Goal: Transaction & Acquisition: Purchase product/service

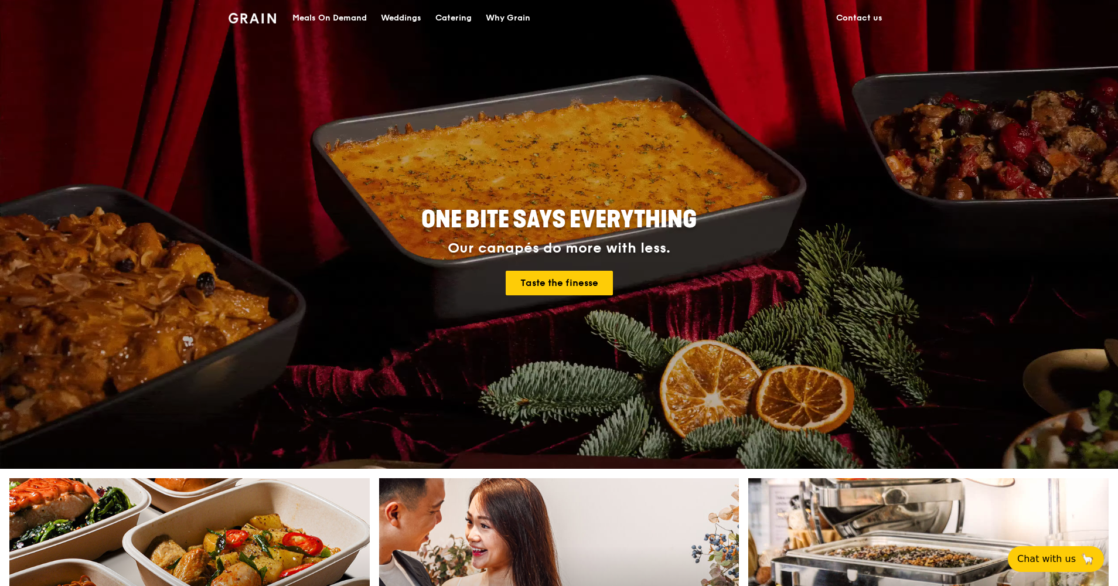
click at [459, 18] on div "Catering" at bounding box center [454, 18] width 36 height 35
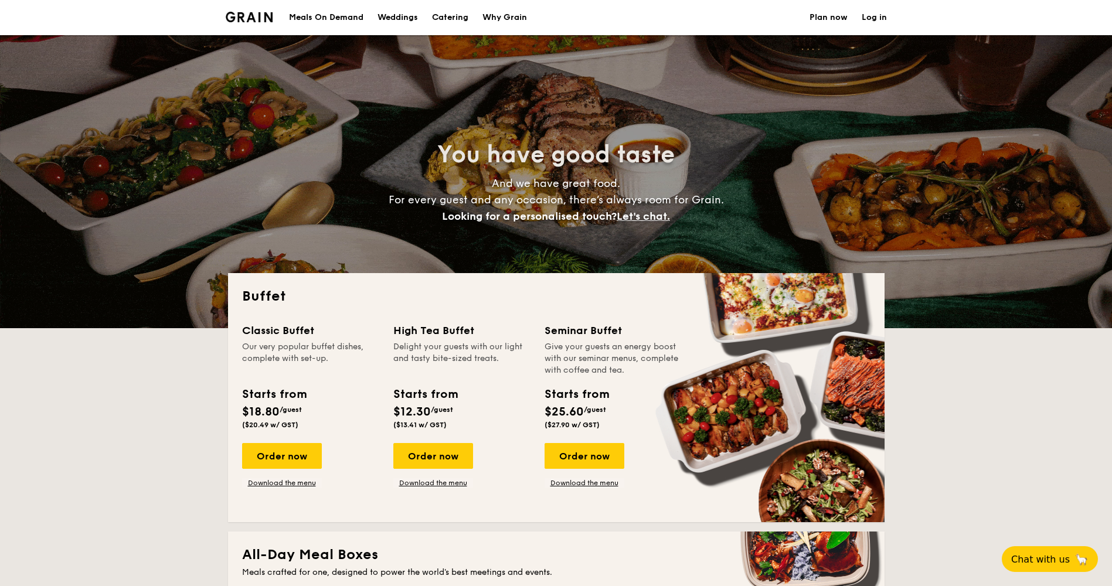
select select
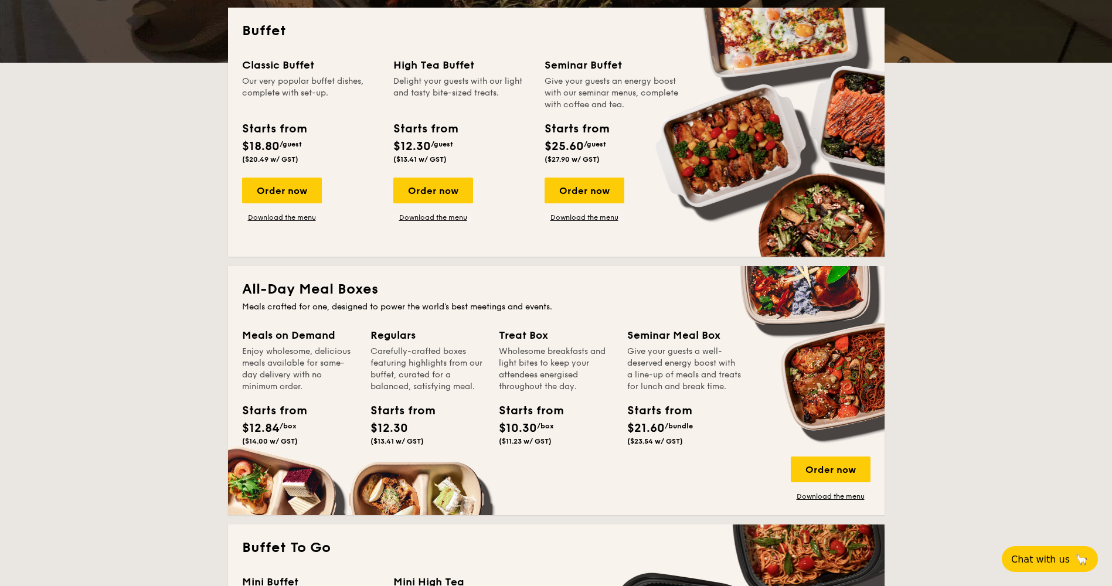
scroll to position [234, 0]
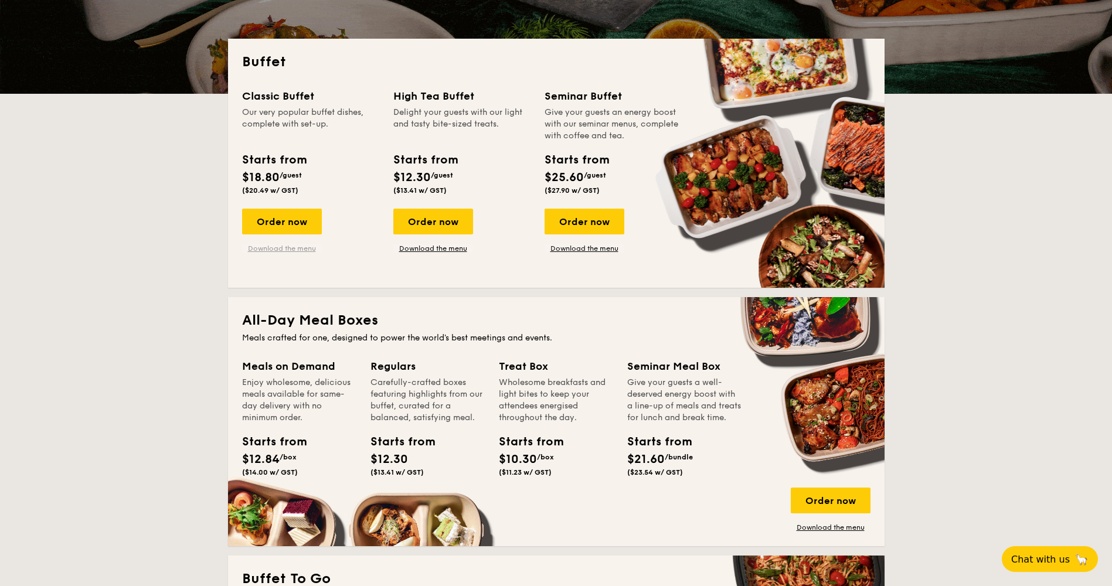
click at [283, 250] on link "Download the menu" at bounding box center [282, 248] width 80 height 9
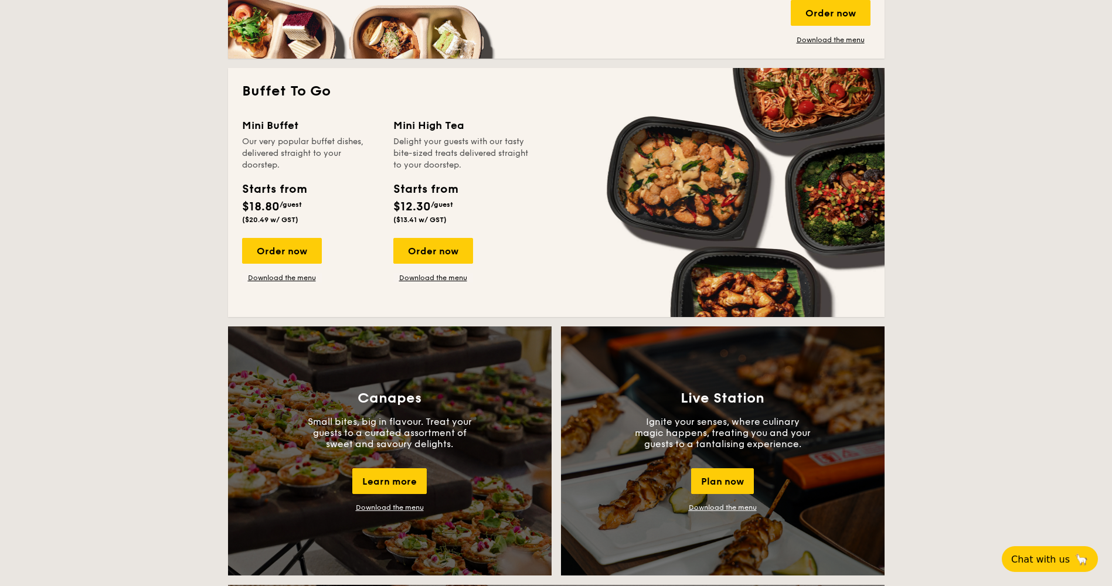
scroll to position [703, 0]
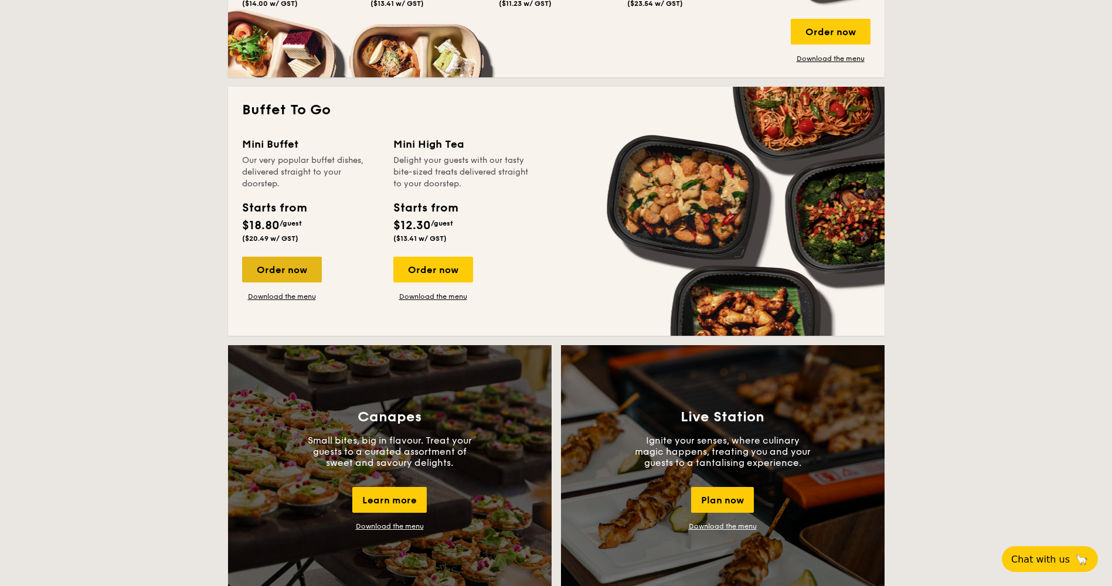
click at [304, 278] on div "Order now" at bounding box center [282, 270] width 80 height 26
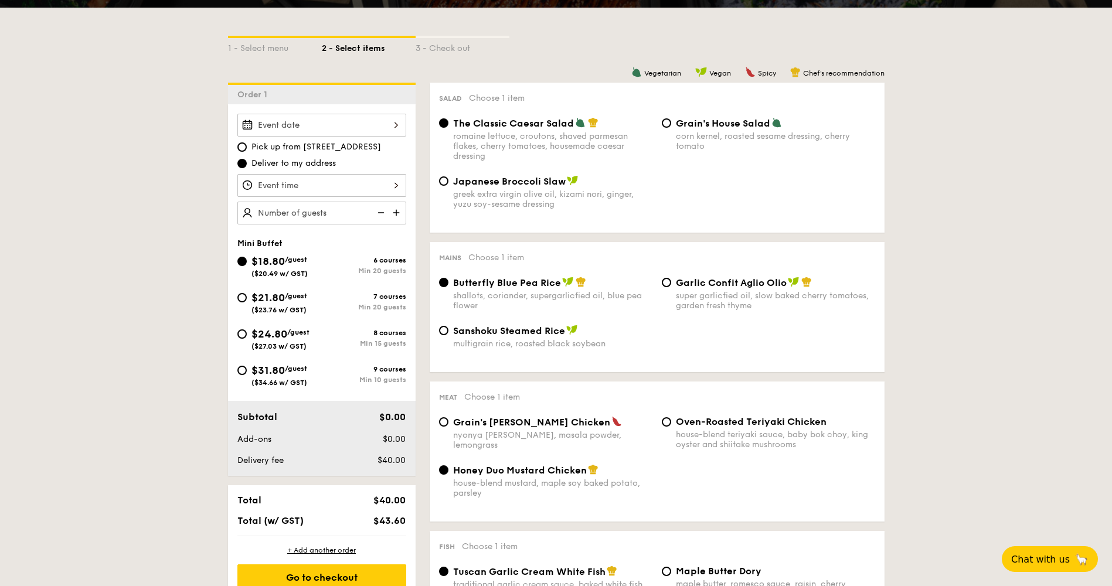
scroll to position [234, 0]
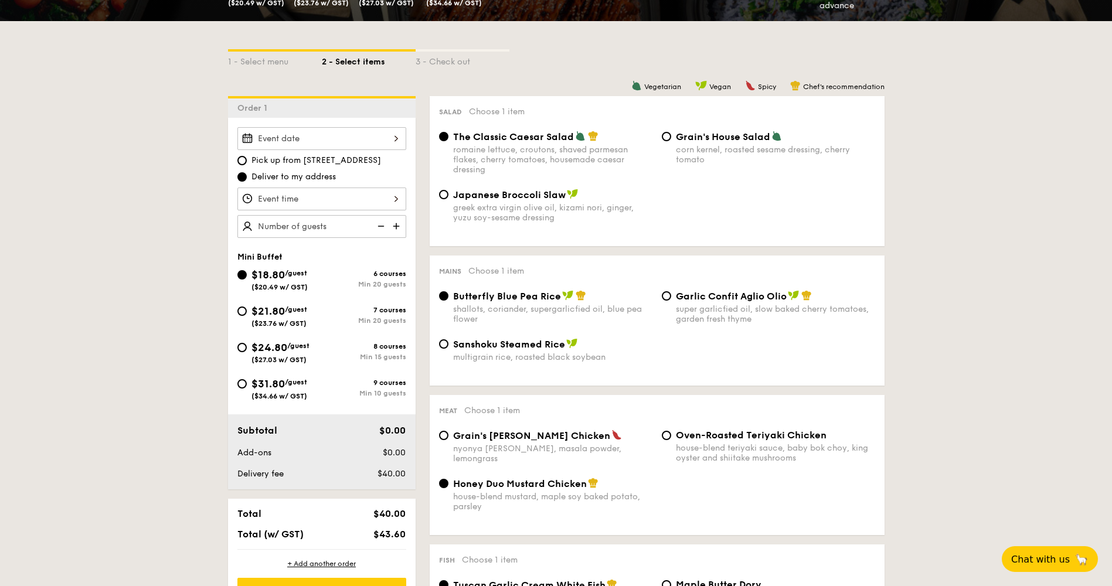
click at [249, 346] on div "$24.80 /guest ($27.03 w/ GST)" at bounding box center [279, 351] width 84 height 25
click at [247, 346] on input "$24.80 /guest ($27.03 w/ GST) 8 courses Min 15 guests" at bounding box center [241, 347] width 9 height 9
radio input "true"
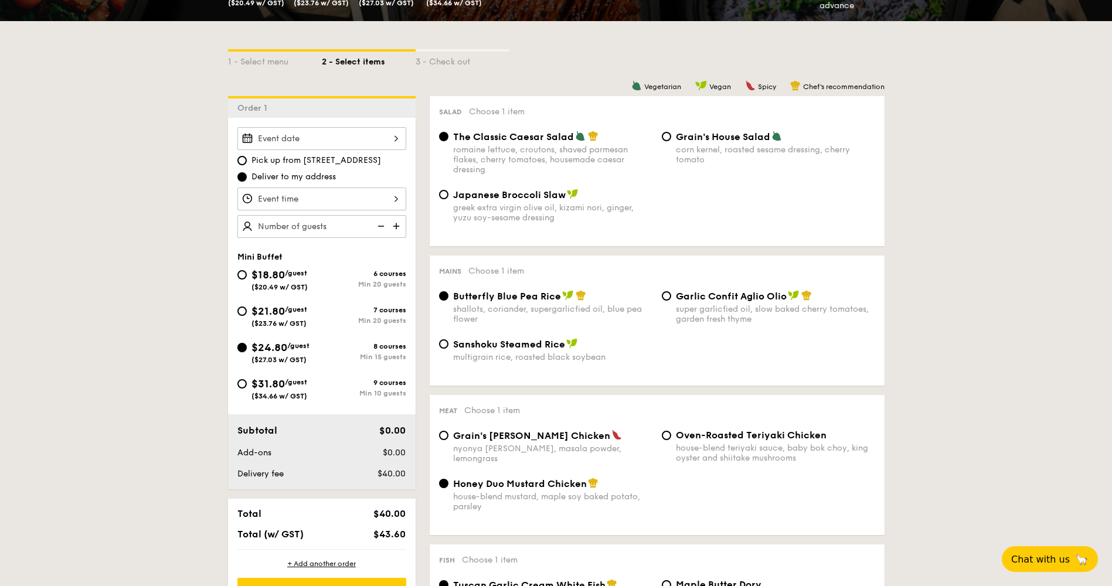
radio input "false"
radio input "true"
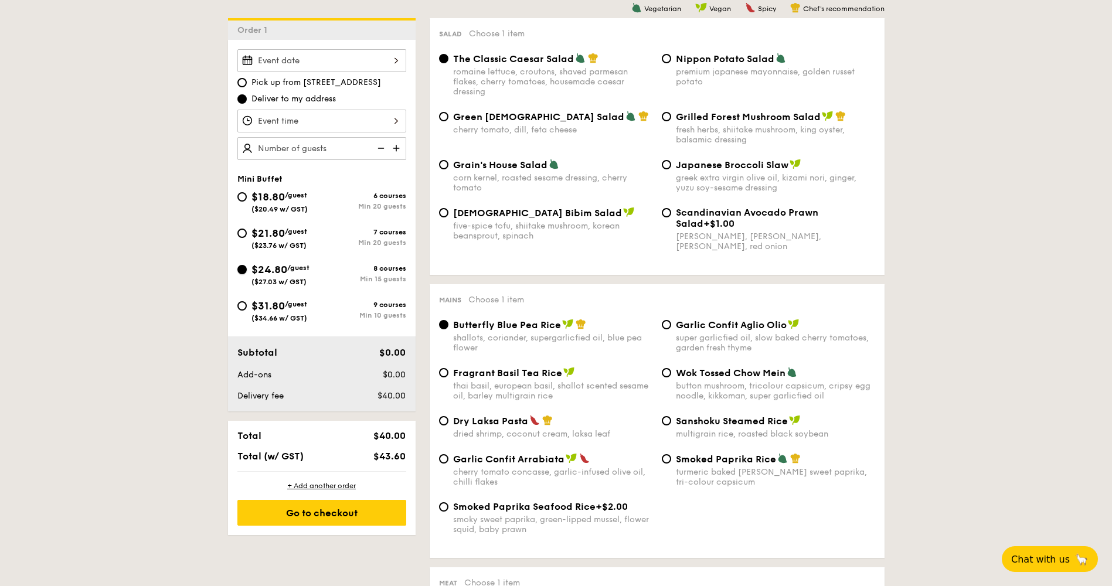
scroll to position [293, 0]
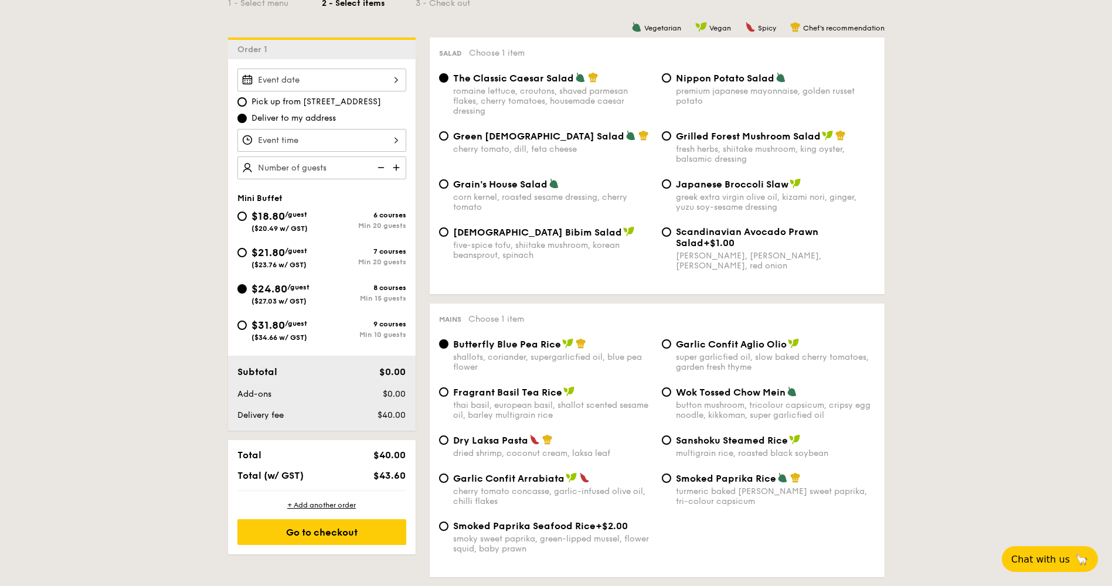
click at [397, 171] on img at bounding box center [398, 168] width 18 height 22
click at [383, 166] on img at bounding box center [380, 168] width 18 height 22
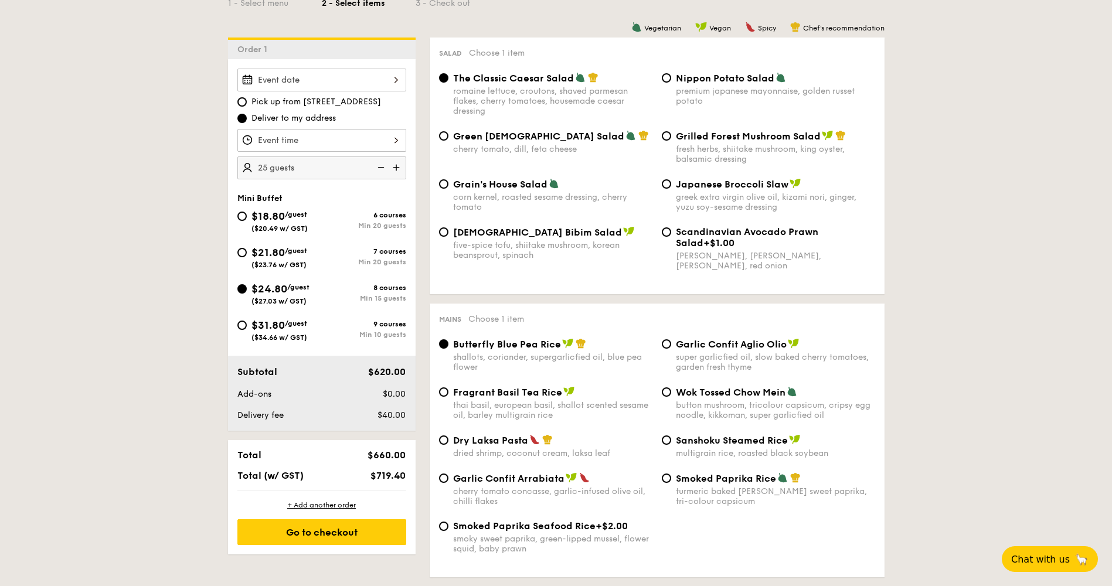
click at [376, 168] on img at bounding box center [380, 168] width 18 height 22
click at [393, 167] on img at bounding box center [398, 168] width 18 height 22
click at [383, 167] on img at bounding box center [380, 168] width 18 height 22
type input "25 guests"
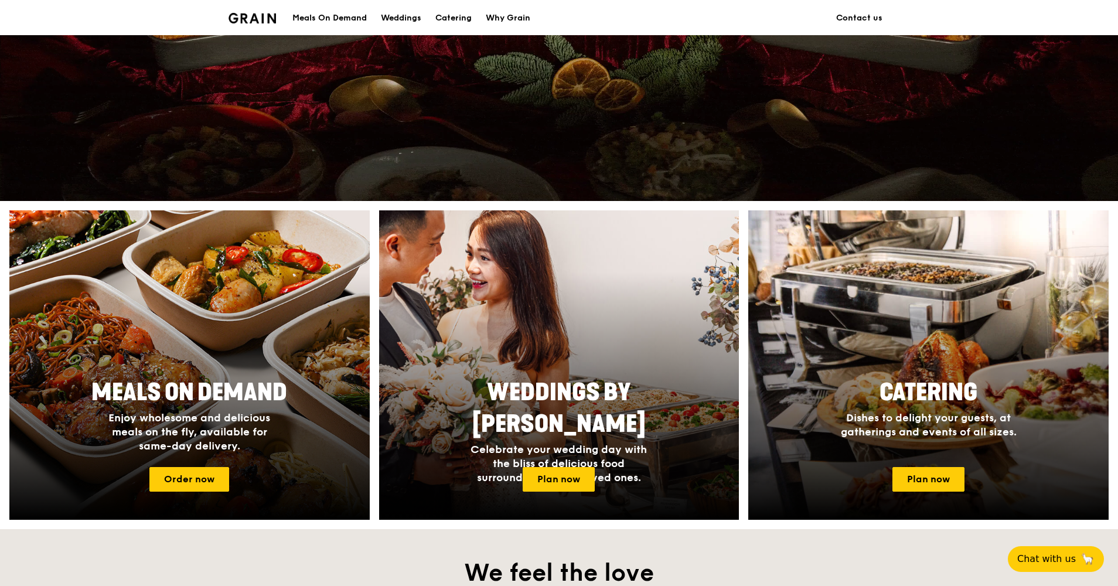
scroll to position [234, 0]
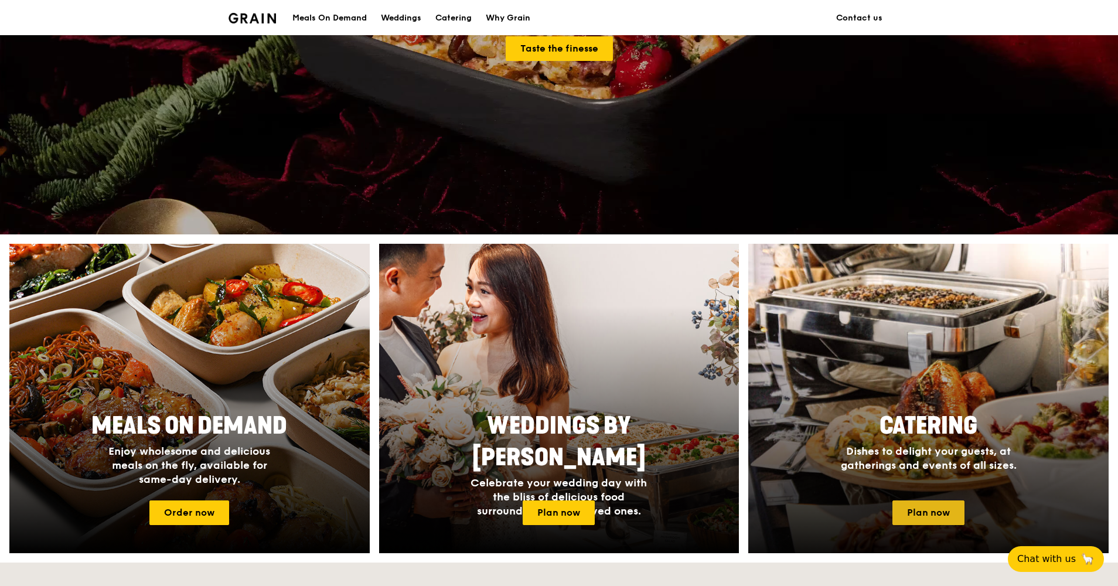
click at [948, 506] on link "Plan now" at bounding box center [929, 513] width 72 height 25
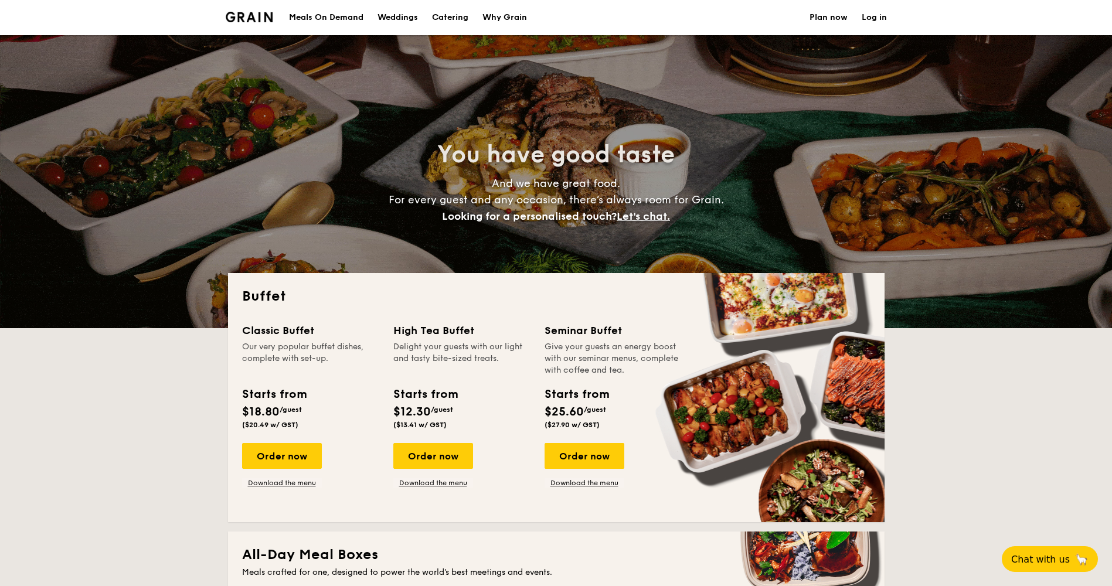
select select
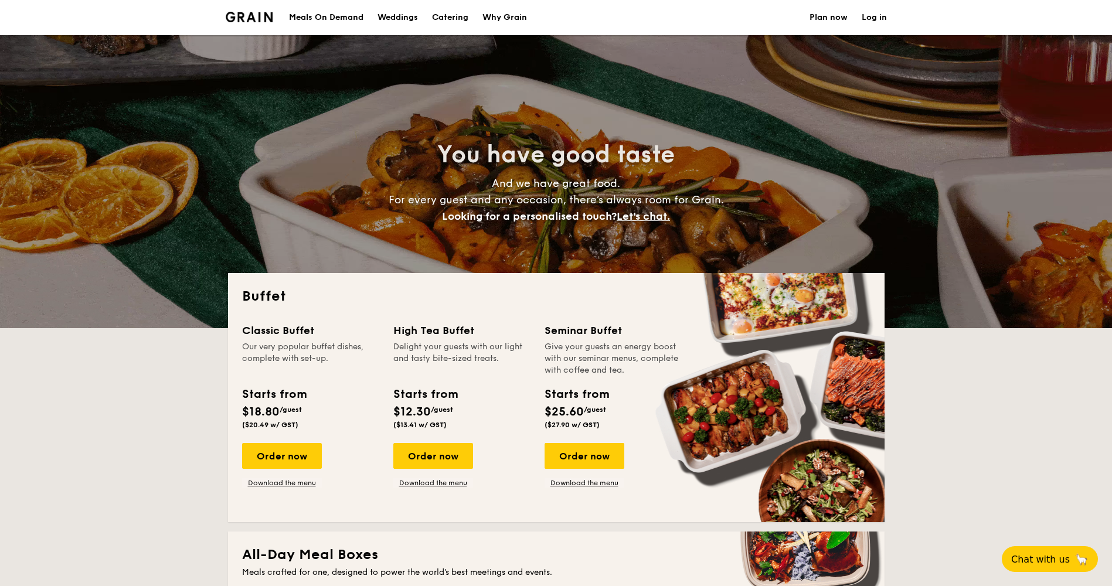
scroll to position [59, 0]
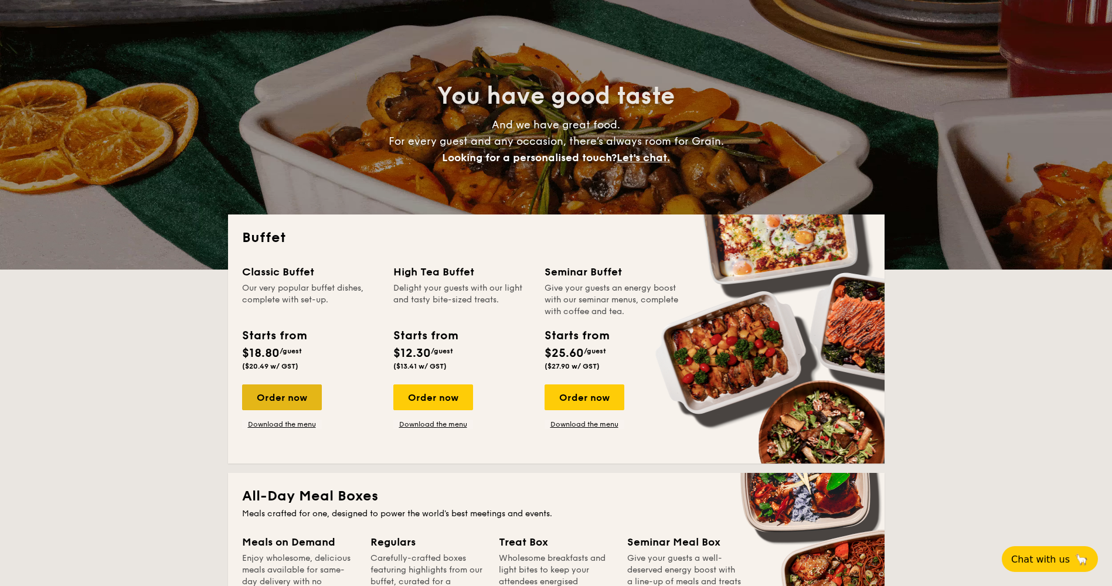
click at [309, 391] on div "Order now" at bounding box center [282, 398] width 80 height 26
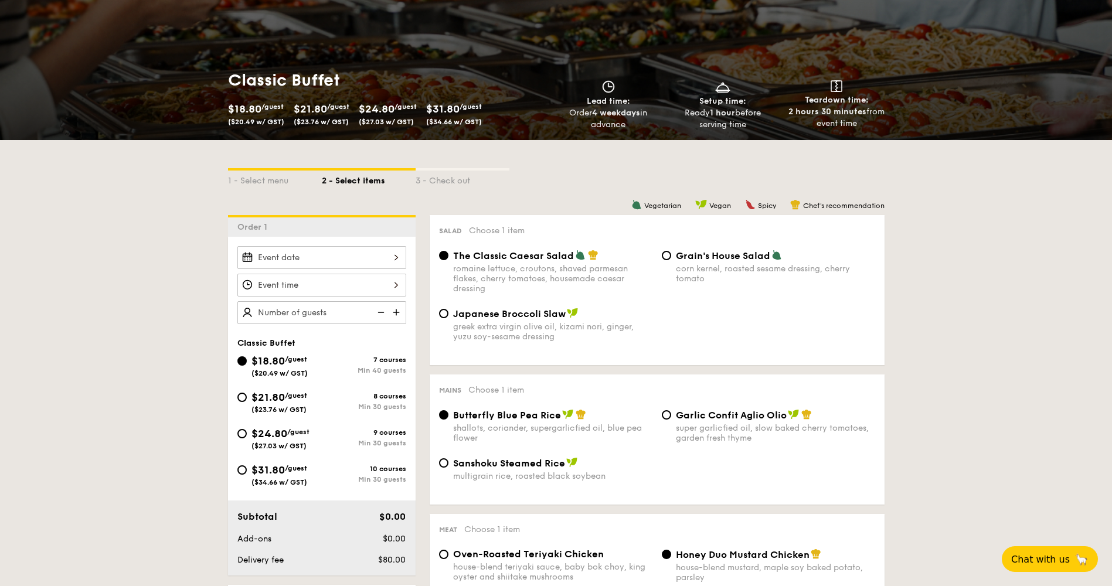
scroll to position [117, 0]
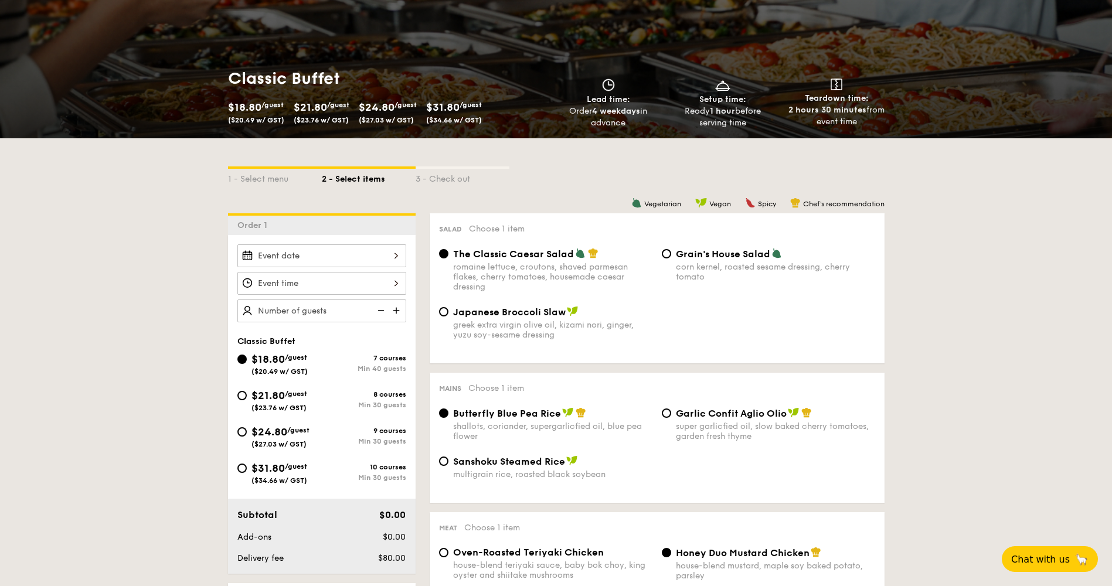
click at [390, 406] on div "Min 30 guests" at bounding box center [364, 405] width 84 height 8
click at [247, 400] on input "$21.80 /guest ($23.76 w/ GST) 8 courses Min 30 guests" at bounding box center [241, 395] width 9 height 9
radio input "true"
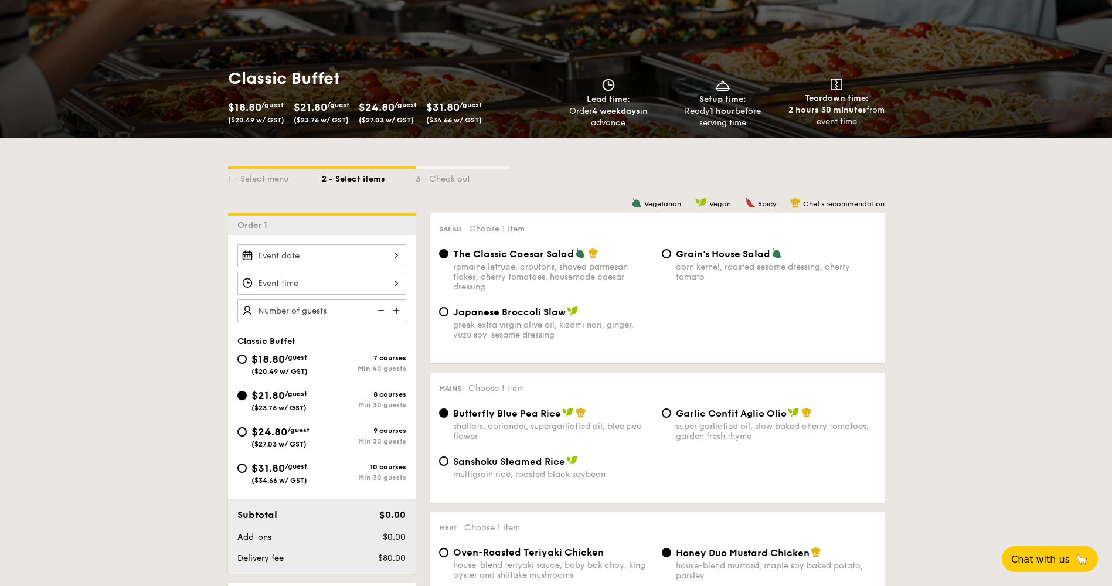
radio input "true"
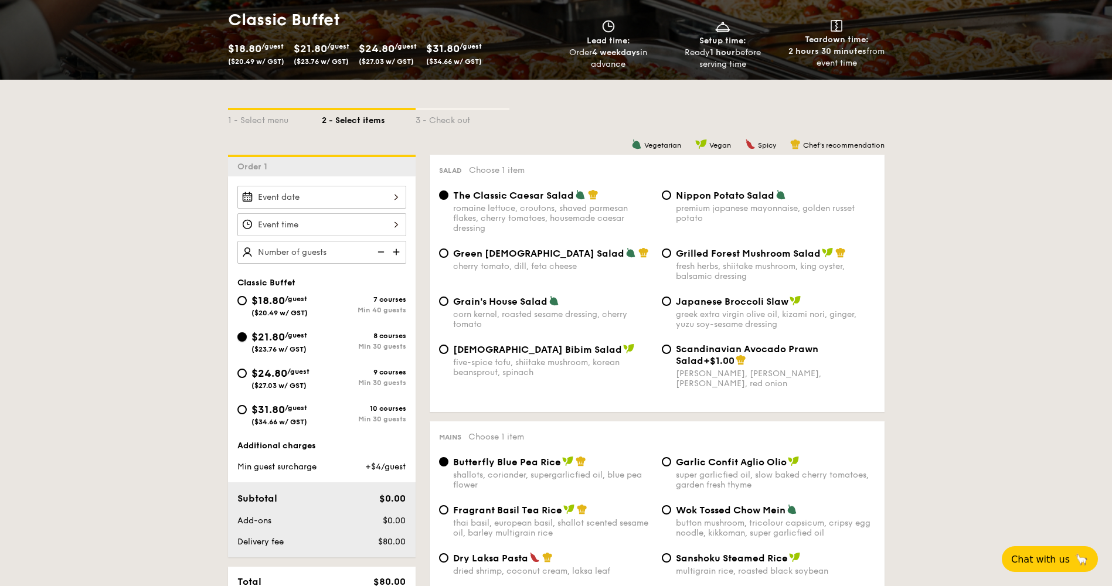
scroll to position [234, 0]
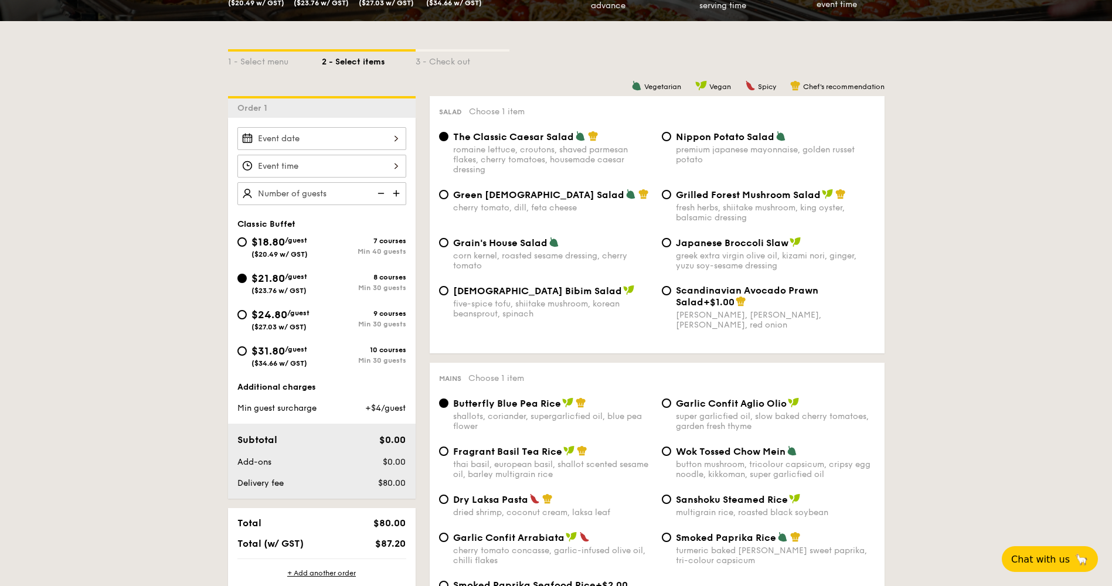
click at [399, 191] on img at bounding box center [398, 193] width 18 height 22
type input "30 guests"
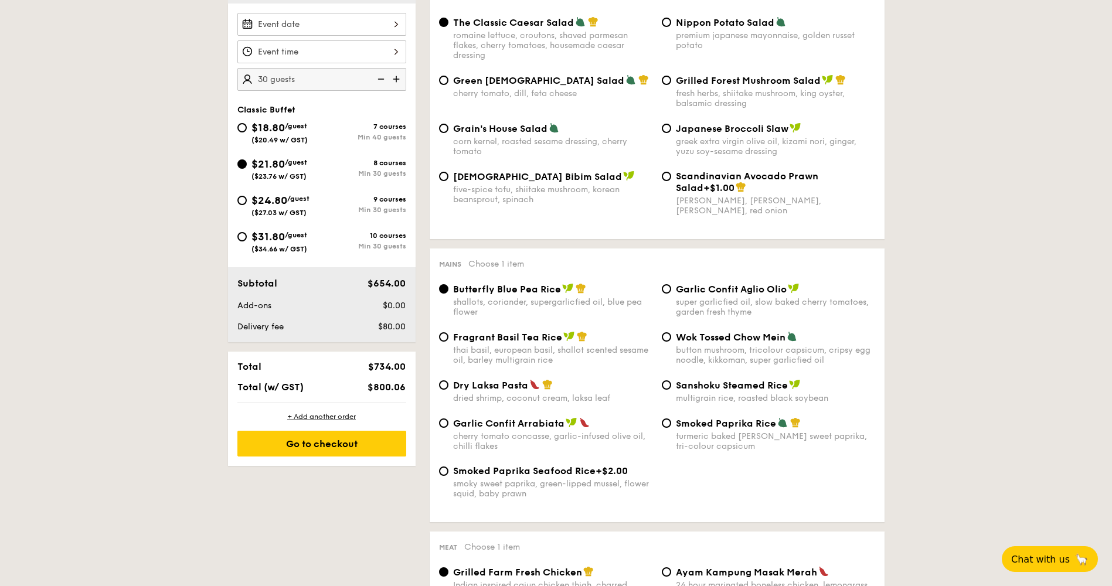
scroll to position [352, 0]
